Goal: Register for event/course

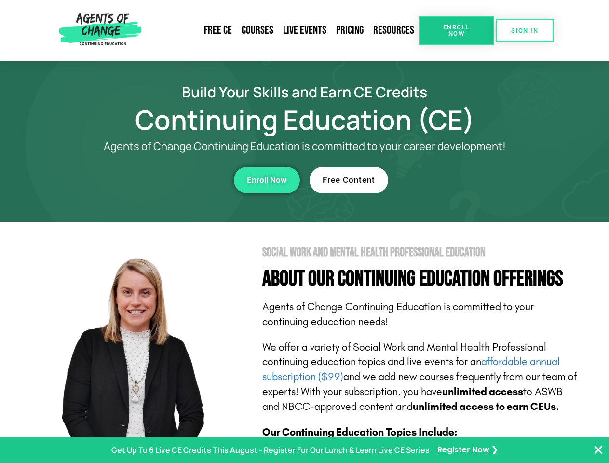
click at [304, 231] on section "Social Work and Mental Health Professional Education About Our Continuing Educa…" at bounding box center [304, 424] width 609 height 405
click at [456, 30] on span "Enroll Now" at bounding box center [456, 30] width 44 height 13
click at [524, 30] on span "SIGN IN" at bounding box center [524, 30] width 27 height 6
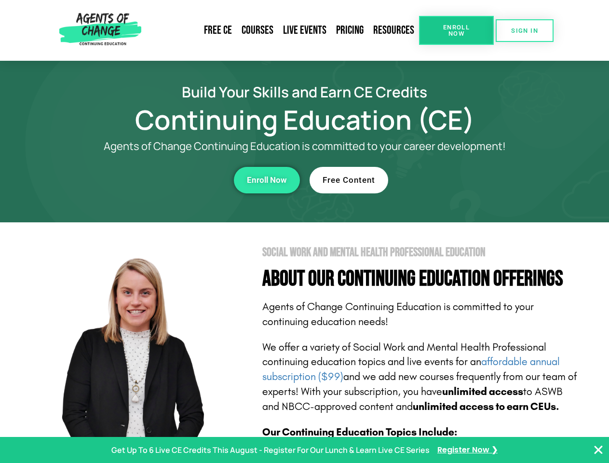
click at [167, 180] on div "Enroll Now" at bounding box center [167, 180] width 265 height 27
click at [266, 180] on span "Enroll Now" at bounding box center [267, 180] width 40 height 8
